Goal: Task Accomplishment & Management: Manage account settings

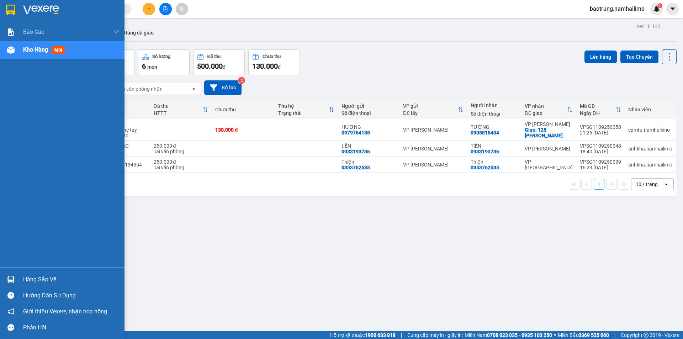
click at [44, 277] on div "Hàng sắp về" at bounding box center [71, 279] width 96 height 11
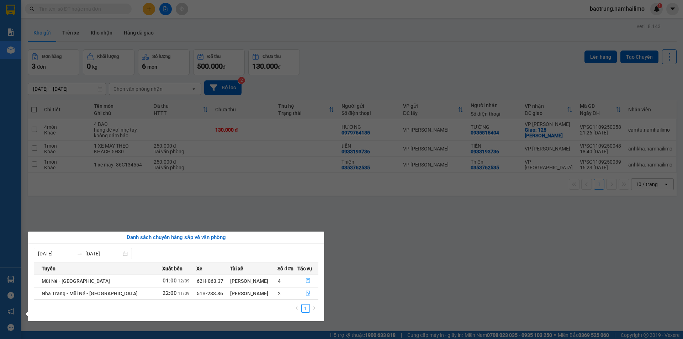
click at [304, 282] on button "button" at bounding box center [308, 280] width 20 height 11
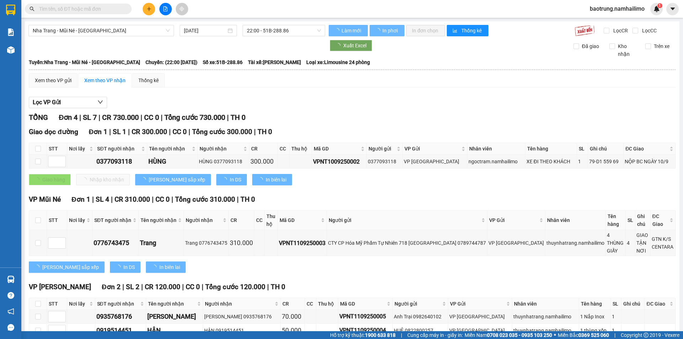
type input "[DATE]"
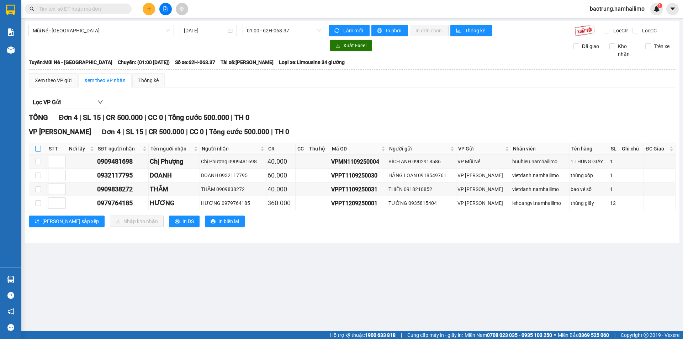
click at [39, 150] on input "checkbox" at bounding box center [38, 149] width 6 height 6
checkbox input "true"
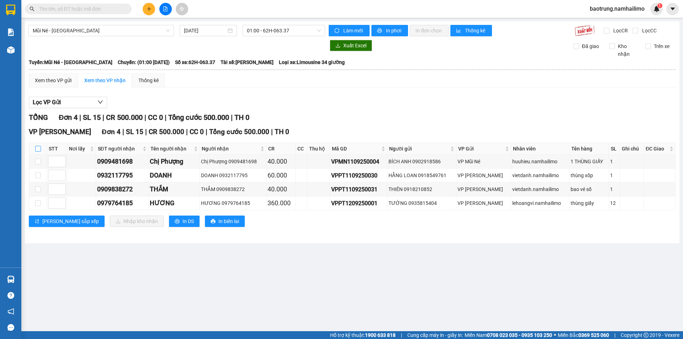
checkbox input "true"
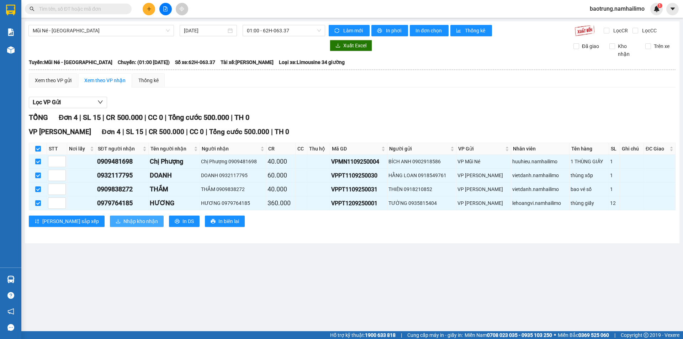
click at [123, 220] on span "Nhập kho nhận" at bounding box center [140, 221] width 35 height 8
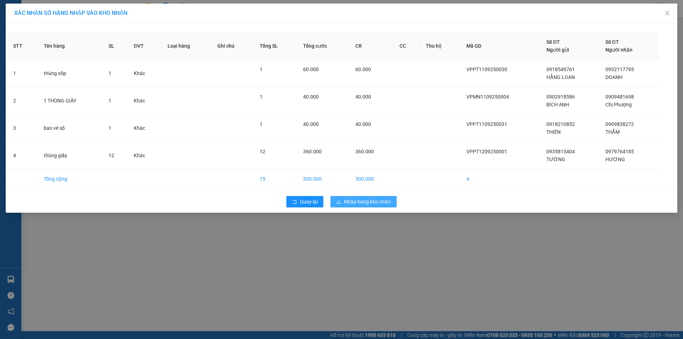
click at [370, 196] on button "Nhập hàng kho nhận" at bounding box center [364, 201] width 66 height 11
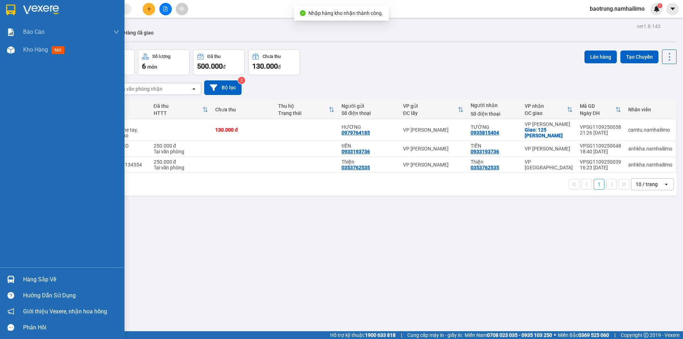
click at [70, 278] on div "Hàng sắp về" at bounding box center [71, 279] width 96 height 11
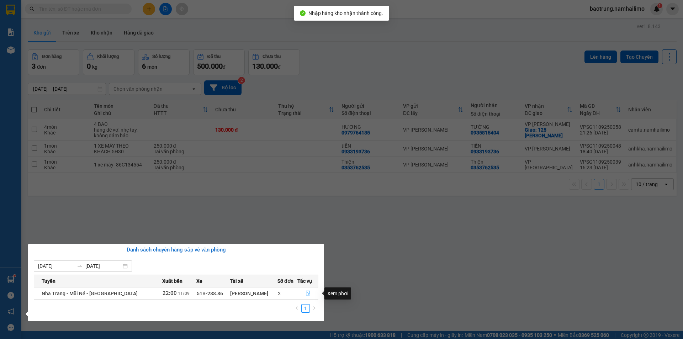
click at [307, 294] on icon "file-done" at bounding box center [308, 293] width 5 height 5
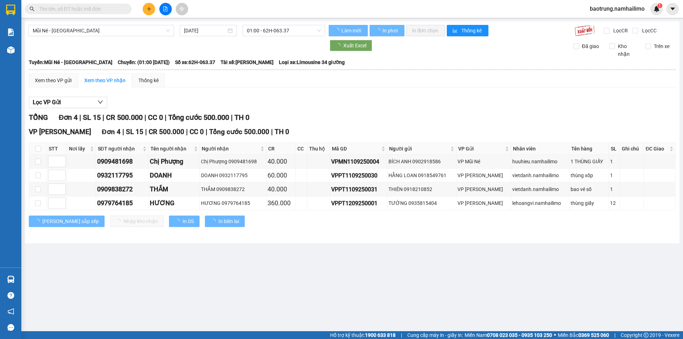
type input "[DATE]"
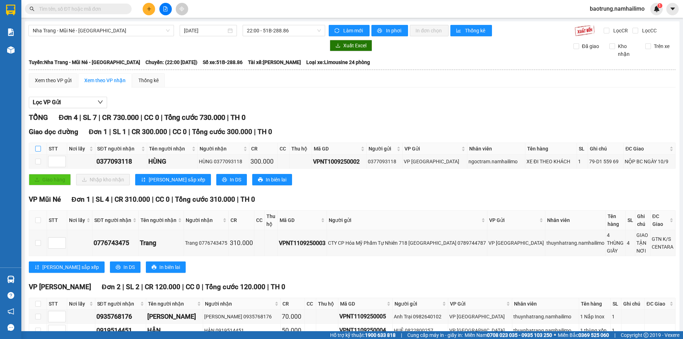
click at [38, 148] on input "checkbox" at bounding box center [38, 149] width 6 height 6
checkbox input "true"
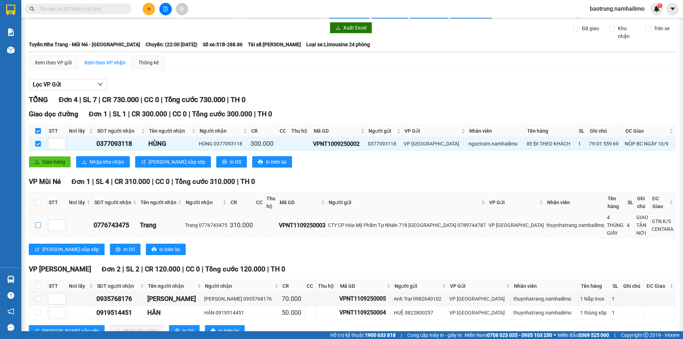
scroll to position [35, 0]
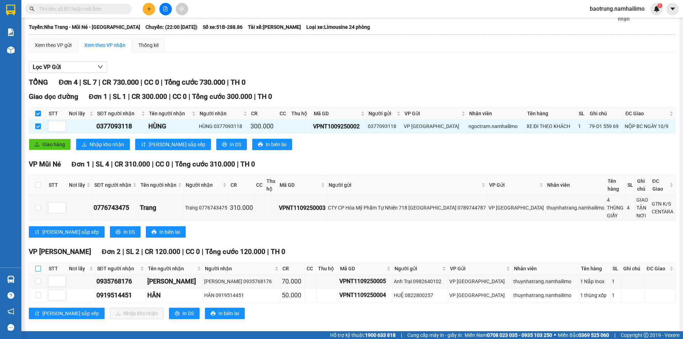
click at [40, 266] on input "checkbox" at bounding box center [38, 269] width 6 height 6
checkbox input "true"
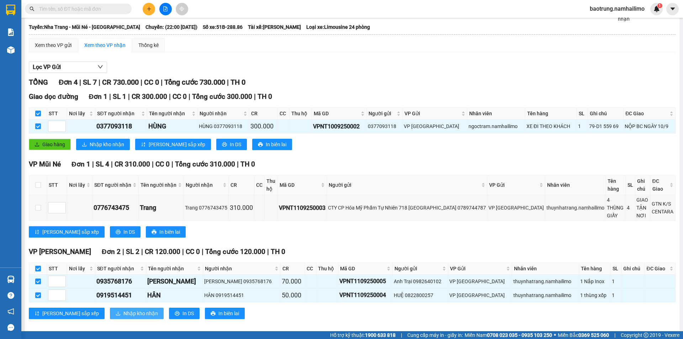
click at [123, 310] on span "Nhập kho nhận" at bounding box center [140, 314] width 35 height 8
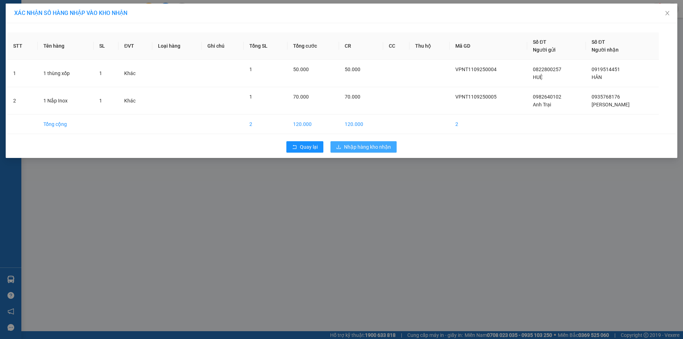
click at [381, 141] on button "Nhập hàng kho nhận" at bounding box center [364, 146] width 66 height 11
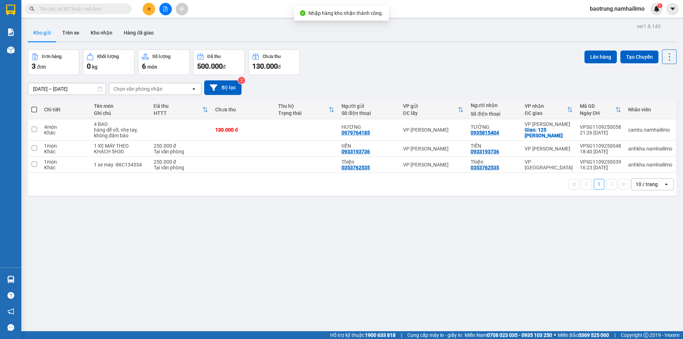
click at [32, 277] on div "ver 1.8.143 Kho gửi Trên xe Kho nhận Hàng đã giao Đơn hàng 3 đơn Khối lượng 0 k…" at bounding box center [352, 190] width 655 height 339
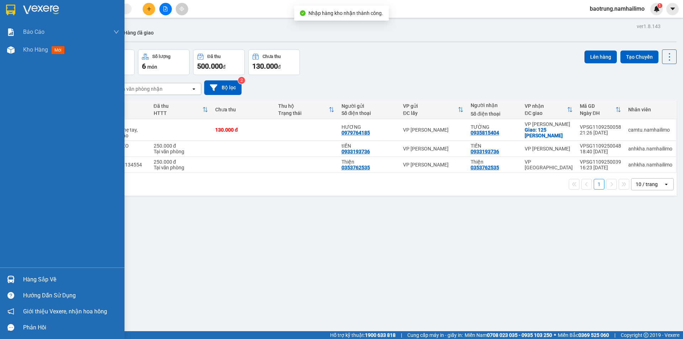
click at [51, 279] on div "Hàng sắp về" at bounding box center [71, 279] width 96 height 11
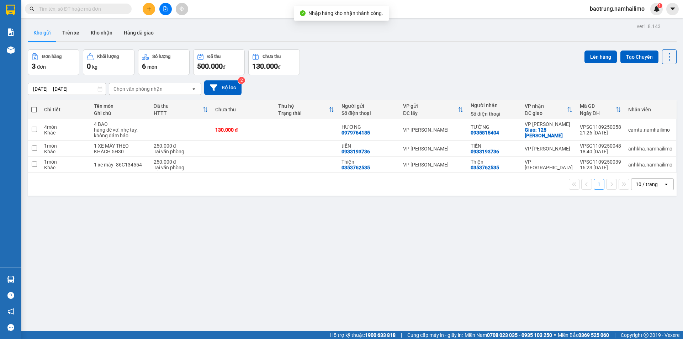
drag, startPoint x: 171, startPoint y: 219, endPoint x: 143, endPoint y: 68, distance: 153.8
click at [171, 216] on section "Kết quả tìm kiếm ( 0 ) Bộ lọc No Data baotrung.namhailimo 1 Báo cáo Báo cáo dòn…" at bounding box center [341, 169] width 683 height 339
click at [102, 37] on button "Kho nhận" at bounding box center [101, 32] width 33 height 17
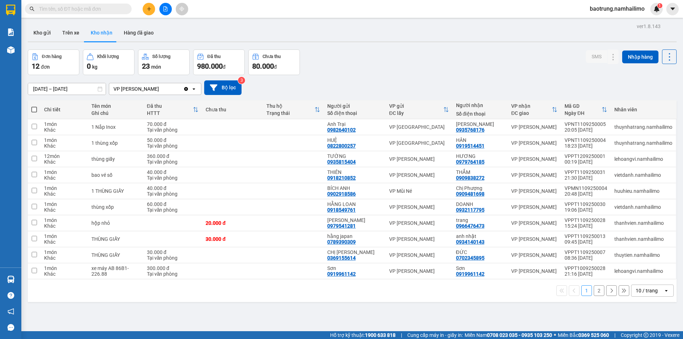
click at [599, 291] on button "2" at bounding box center [599, 290] width 11 height 11
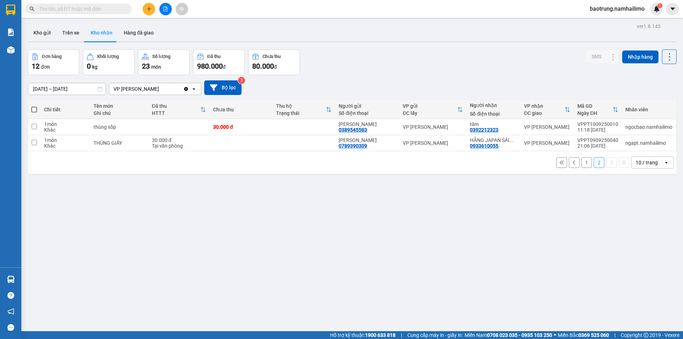
click at [581, 163] on button "1" at bounding box center [586, 162] width 11 height 11
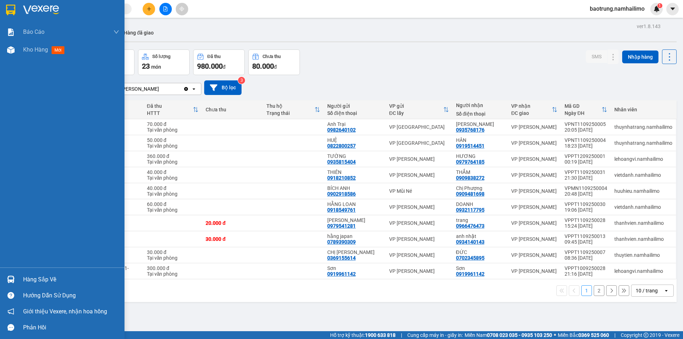
click at [33, 279] on div "Hàng sắp về" at bounding box center [71, 279] width 96 height 11
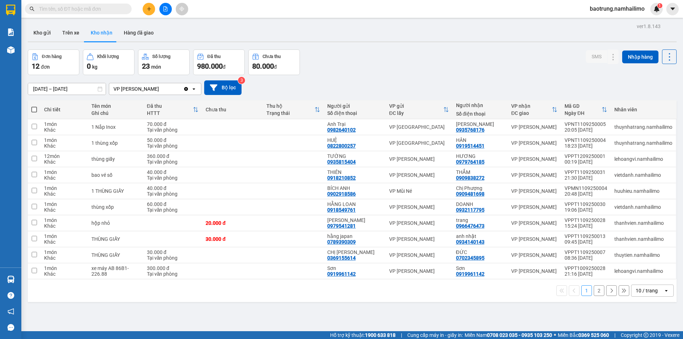
click at [396, 310] on section "Kết quả tìm kiếm ( 0 ) Bộ lọc No Data baotrung.namhailimo 1 Báo cáo Báo cáo dòn…" at bounding box center [341, 169] width 683 height 339
click at [37, 38] on button "Kho gửi" at bounding box center [42, 32] width 29 height 17
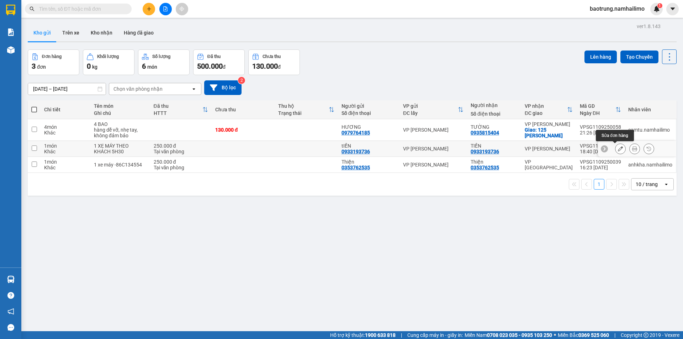
click at [618, 151] on icon at bounding box center [620, 148] width 5 height 5
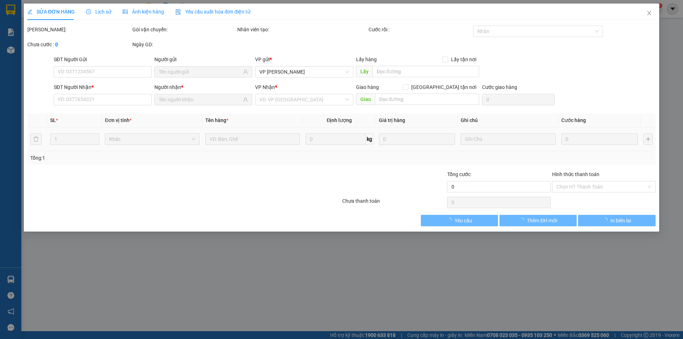
type input "0933193736"
type input "250.000"
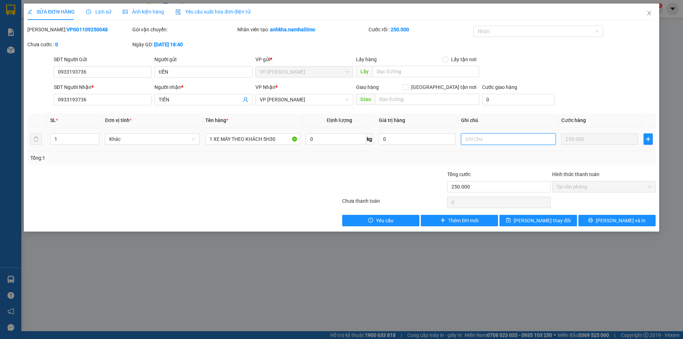
click at [488, 139] on input "text" at bounding box center [508, 138] width 95 height 11
type input "xe máy đi theo khách c3 xuống ngã 3 tiến lợi"
click at [593, 219] on icon "printer" at bounding box center [590, 220] width 5 height 5
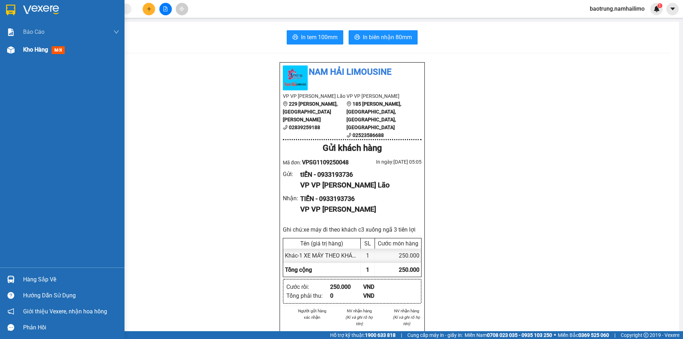
click at [42, 53] on div "Kho hàng mới" at bounding box center [45, 49] width 44 height 9
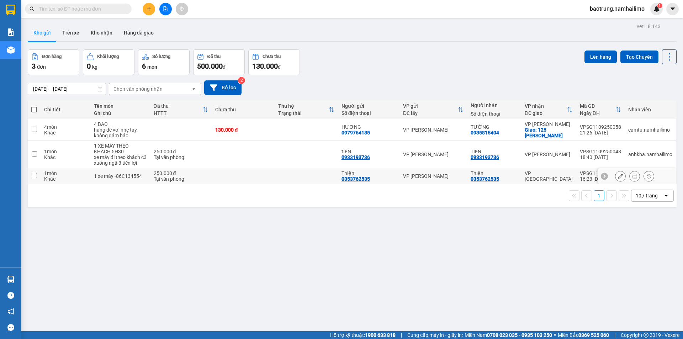
click at [69, 184] on td "1 món Khác" at bounding box center [65, 176] width 49 height 16
checkbox input "true"
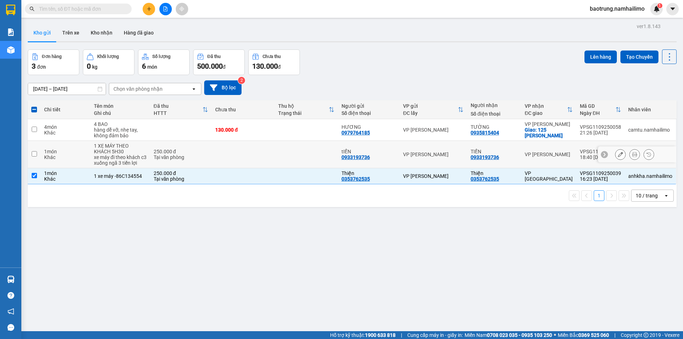
click at [68, 162] on td "1 món Khác" at bounding box center [65, 154] width 49 height 27
checkbox input "true"
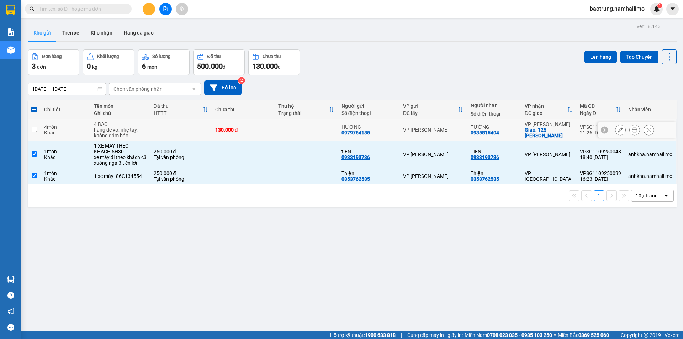
click at [64, 132] on div "Khác" at bounding box center [65, 133] width 42 height 6
checkbox input "true"
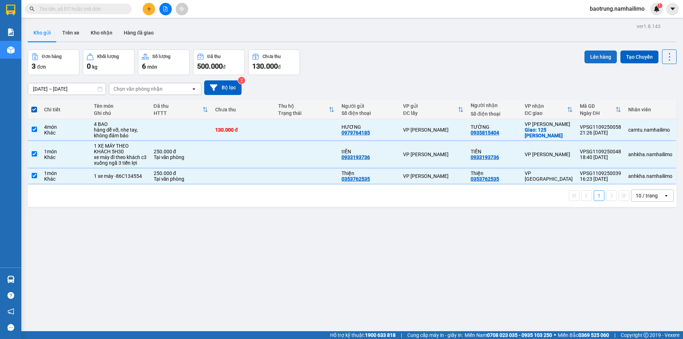
click at [593, 54] on button "Lên hàng" at bounding box center [601, 57] width 32 height 13
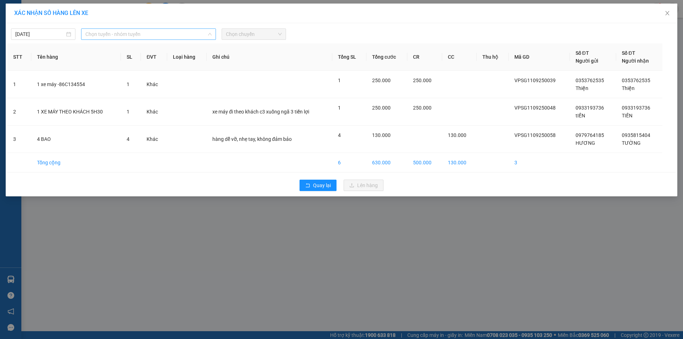
click at [125, 37] on span "Chọn tuyến - nhóm tuyến" at bounding box center [148, 34] width 126 height 11
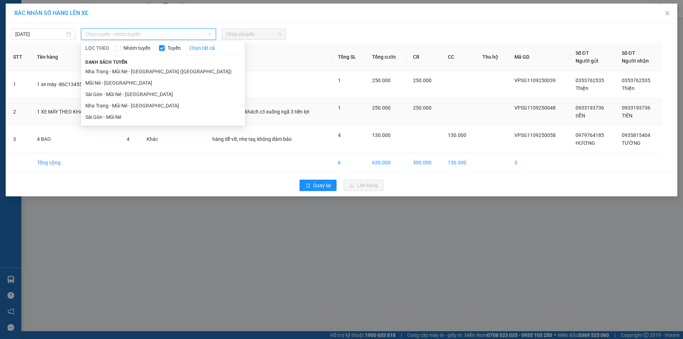
click at [104, 114] on li "Sài Gòn - Mũi Né" at bounding box center [163, 116] width 164 height 11
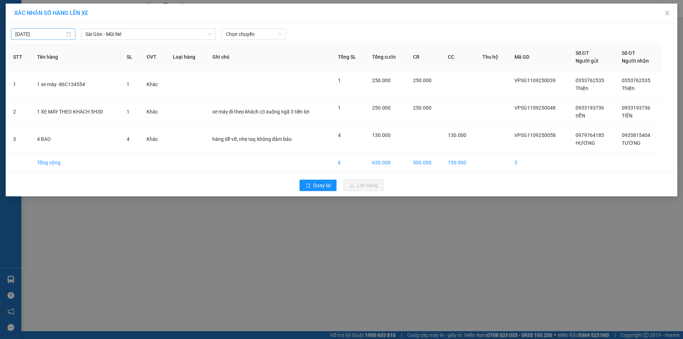
click at [46, 39] on div "[DATE]" at bounding box center [43, 33] width 64 height 11
click at [47, 36] on input "[DATE]" at bounding box center [39, 34] width 49 height 8
click at [86, 85] on div "12" at bounding box center [85, 86] width 9 height 9
type input "[DATE]"
click at [243, 37] on span "Chọn chuyến" at bounding box center [254, 34] width 56 height 11
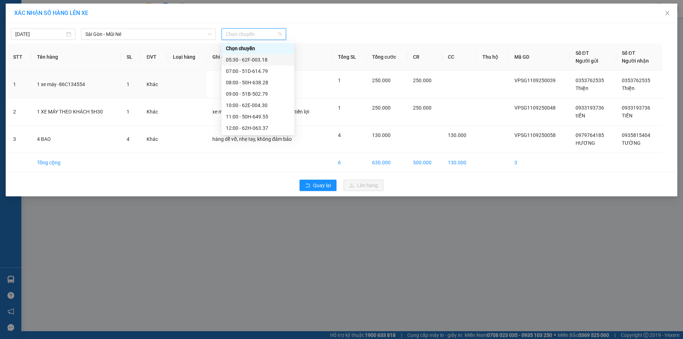
click at [248, 58] on div "05:30 - 62F-003.18" at bounding box center [258, 60] width 64 height 8
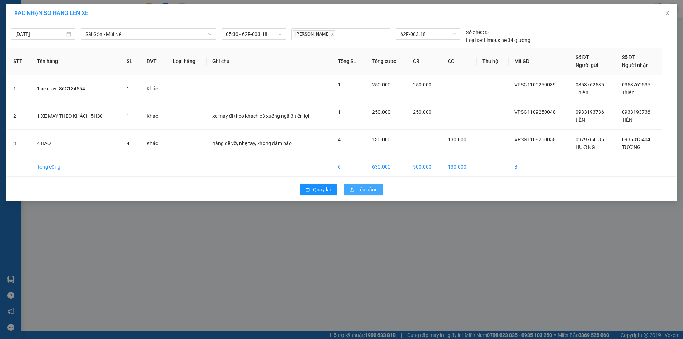
click at [359, 187] on span "Lên hàng" at bounding box center [367, 190] width 21 height 8
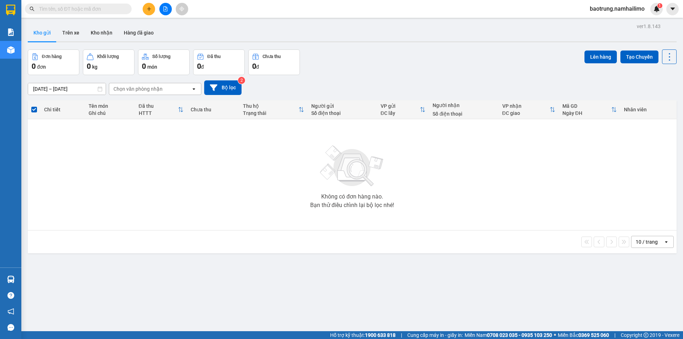
click at [70, 9] on input "text" at bounding box center [81, 9] width 84 height 8
paste input "VPNT1109250003"
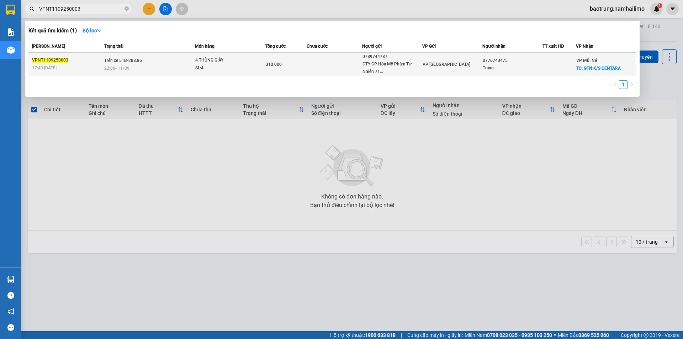
type input "VPNT1109250003"
drag, startPoint x: 120, startPoint y: 61, endPoint x: 141, endPoint y: 61, distance: 21.4
click at [141, 61] on span "Trên xe 51B-288.86" at bounding box center [123, 60] width 38 height 5
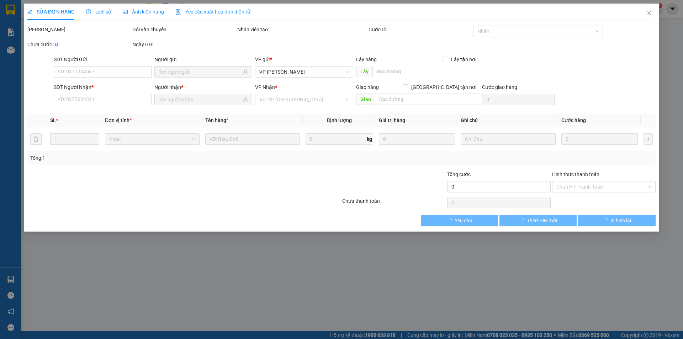
type input "0789744787"
type input "CTY CP Hóa Mỹ Phẩm Tự Nhiên 718 [PERSON_NAME]"
type input "0776743475"
type input "Trang"
checkbox input "true"
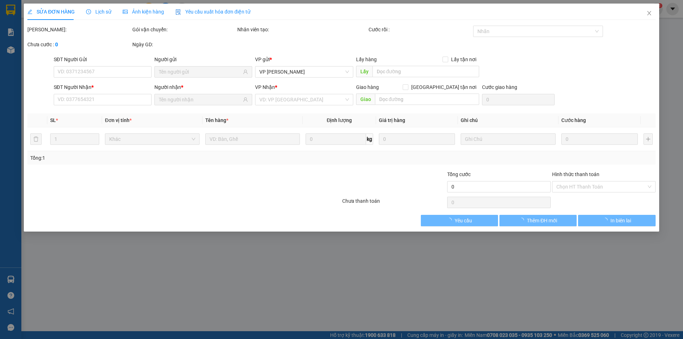
type input "GTN K/S CENTARA"
type input "150.000"
type input "310.000"
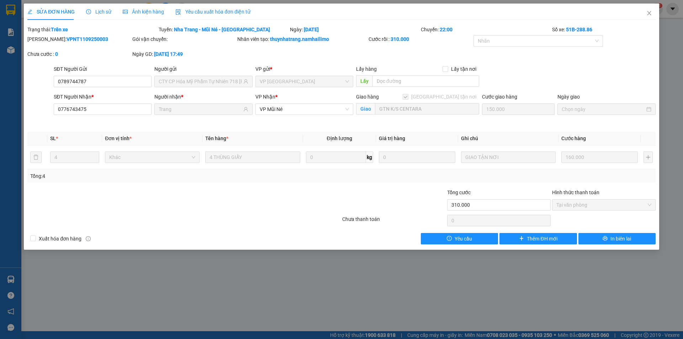
click at [93, 9] on span "Lịch sử" at bounding box center [98, 12] width 25 height 6
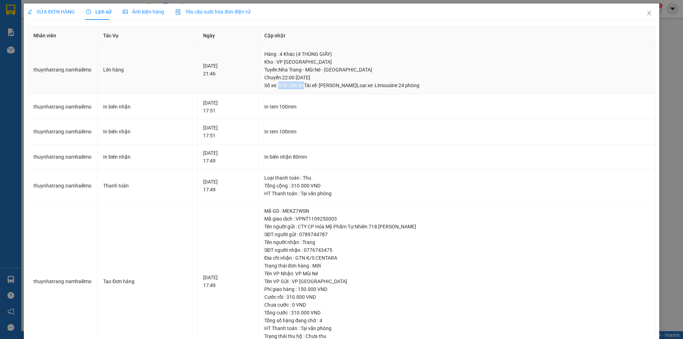
drag, startPoint x: 291, startPoint y: 84, endPoint x: 316, endPoint y: 85, distance: 24.6
click at [316, 85] on div "Tuyến : [GEOGRAPHIC_DATA] - Mũi Né - [GEOGRAPHIC_DATA] Chuyến: 22:00 [DATE] Số …" at bounding box center [456, 77] width 385 height 23
copy div "51B-288.86"
click at [647, 12] on icon "close" at bounding box center [650, 13] width 6 height 6
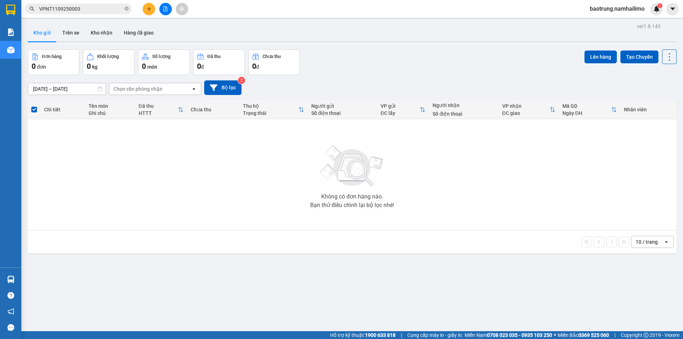
click at [95, 6] on input "VPNT1109250003" at bounding box center [81, 9] width 84 height 8
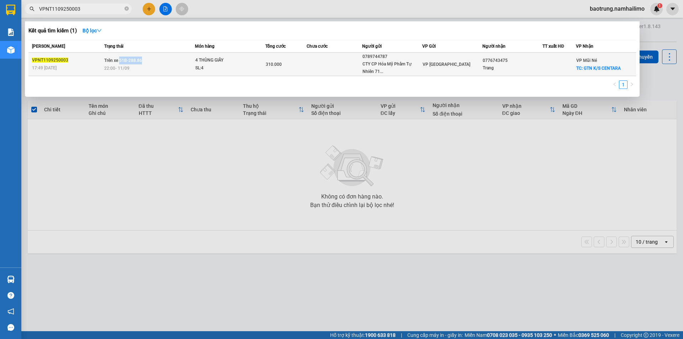
drag, startPoint x: 119, startPoint y: 59, endPoint x: 141, endPoint y: 62, distance: 21.8
click at [141, 62] on span "Trên xe 51B-288.86" at bounding box center [123, 60] width 38 height 5
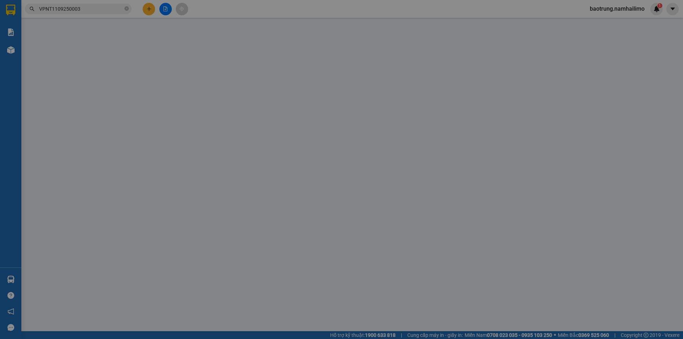
type input "0789744787"
type input "CTY CP Hóa Mỹ Phẩm Tự Nhiên 718 [PERSON_NAME]"
type input "0776743475"
type input "Trang"
checkbox input "true"
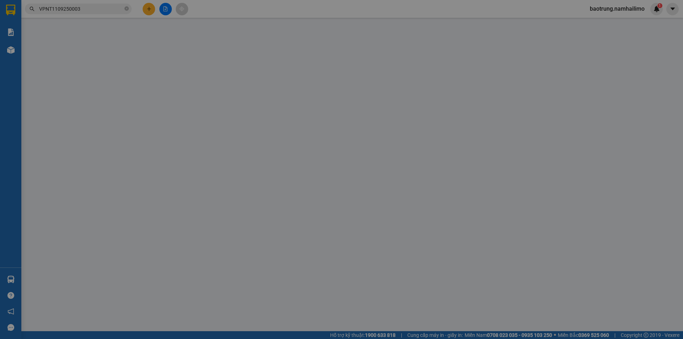
type input "GTN K/S CENTARA"
type input "150.000"
type input "310.000"
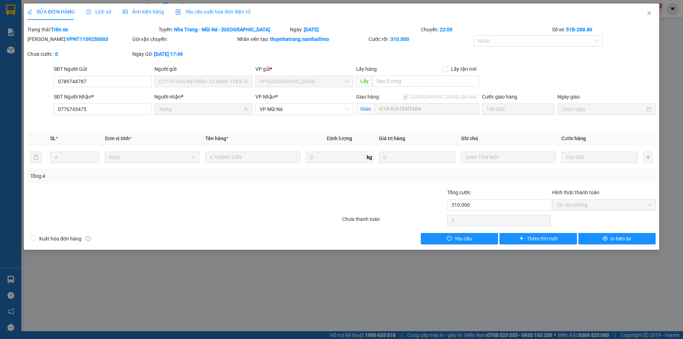
click at [100, 12] on span "Lịch sử" at bounding box center [98, 12] width 25 height 6
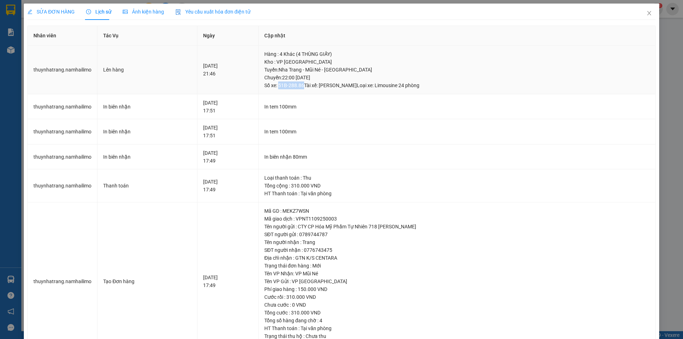
drag, startPoint x: 291, startPoint y: 85, endPoint x: 316, endPoint y: 87, distance: 24.3
click at [316, 87] on div "Tuyến : [GEOGRAPHIC_DATA] - Mũi Né - [GEOGRAPHIC_DATA] Chuyến: 22:00 [DATE] Số …" at bounding box center [456, 77] width 385 height 23
copy div "51B-288.86"
click at [647, 14] on icon "close" at bounding box center [649, 13] width 4 height 4
